Goal: Find specific fact: Find specific fact

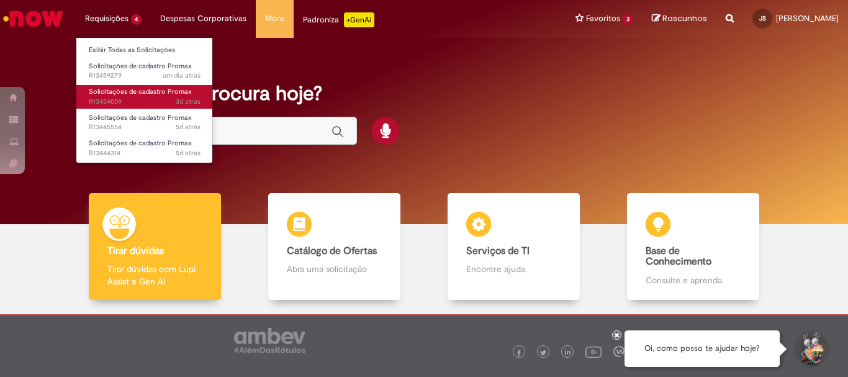
click at [150, 89] on span "Solicitações de cadastro Promax" at bounding box center [140, 91] width 103 height 9
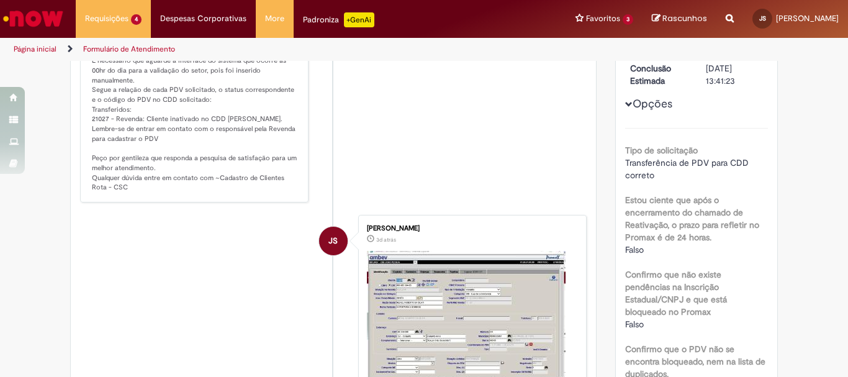
scroll to position [435, 0]
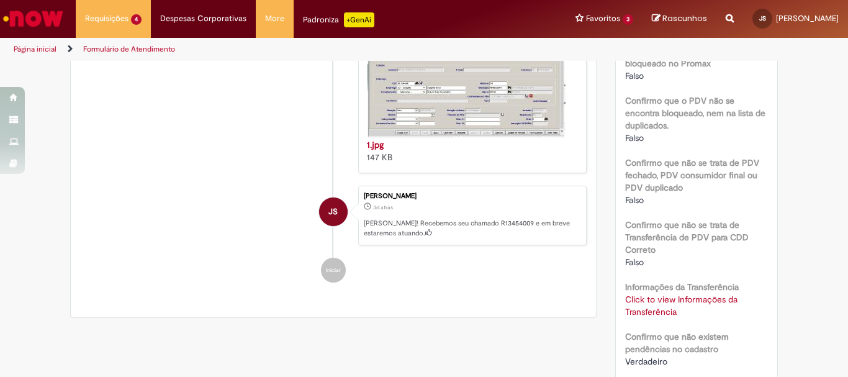
click at [643, 294] on link "Click to view Informações da Transferência" at bounding box center [681, 306] width 112 height 24
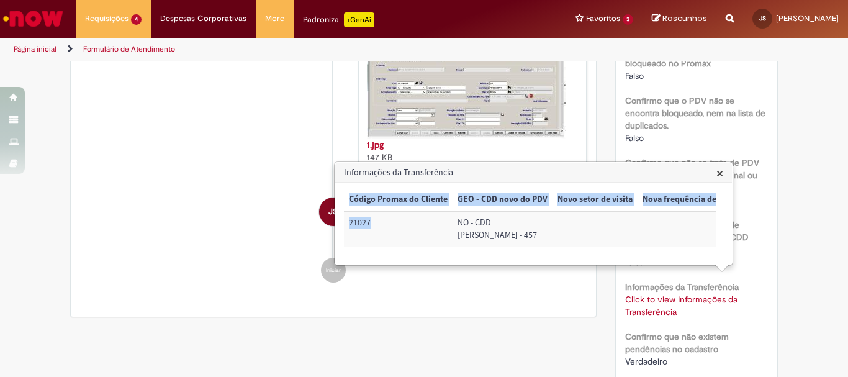
drag, startPoint x: 377, startPoint y: 221, endPoint x: 343, endPoint y: 222, distance: 33.6
click at [343, 222] on div "× Código Promax do Cliente GEO - CDD novo do PDV Novo setor de visita Nova freq…" at bounding box center [533, 224] width 397 height 82
copy table "Código Promax do Cliente GEO - CDD novo do PDV Novo setor de visita Nova frequê…"
click at [553, 242] on td "Novo setor de visita:" at bounding box center [595, 228] width 85 height 35
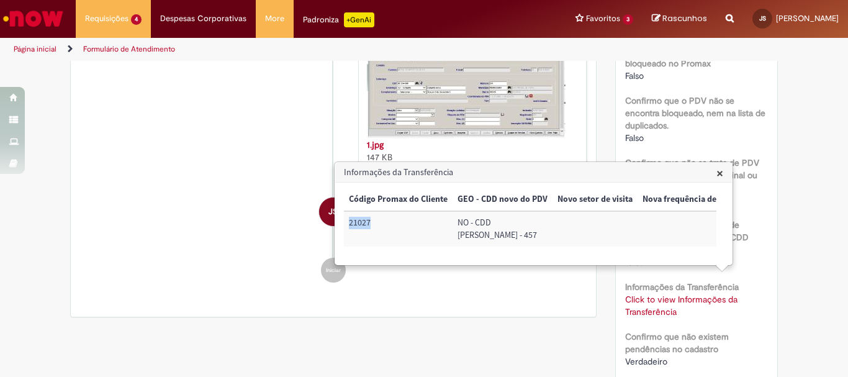
drag, startPoint x: 380, startPoint y: 222, endPoint x: 349, endPoint y: 224, distance: 31.1
click at [349, 224] on td "21027" at bounding box center [398, 228] width 109 height 35
copy td "21027"
click at [720, 176] on span "×" at bounding box center [720, 173] width 7 height 17
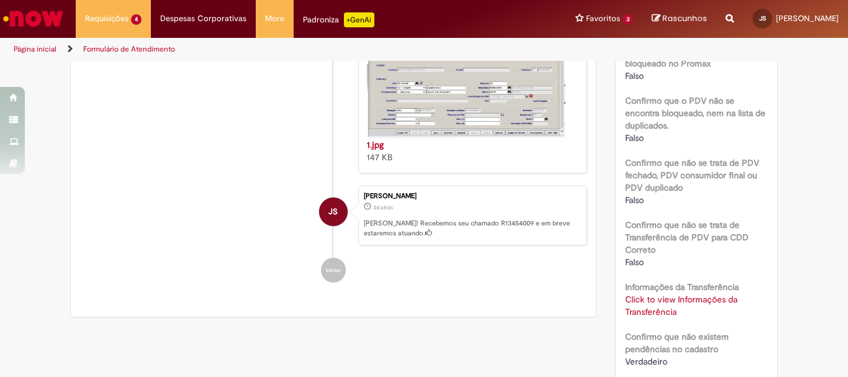
click at [658, 294] on link "Click to view Informações da Transferência" at bounding box center [681, 306] width 112 height 24
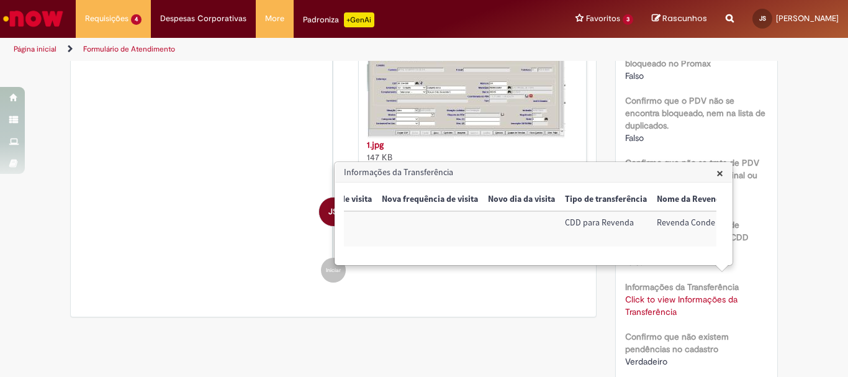
scroll to position [0, 273]
click at [719, 172] on span "×" at bounding box center [720, 173] width 7 height 17
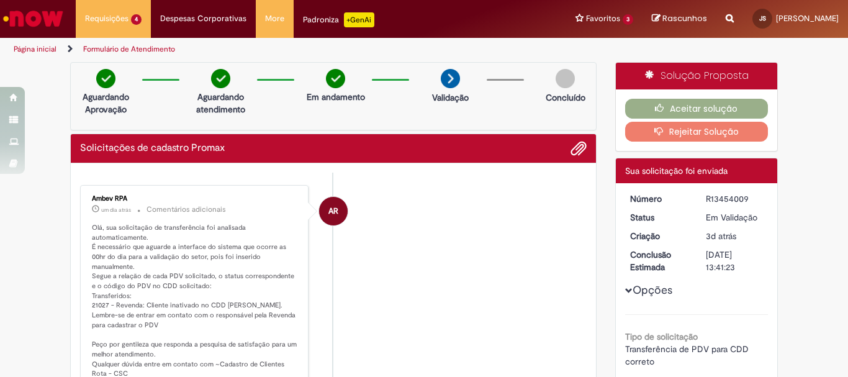
scroll to position [124, 0]
